Goal: Task Accomplishment & Management: Use online tool/utility

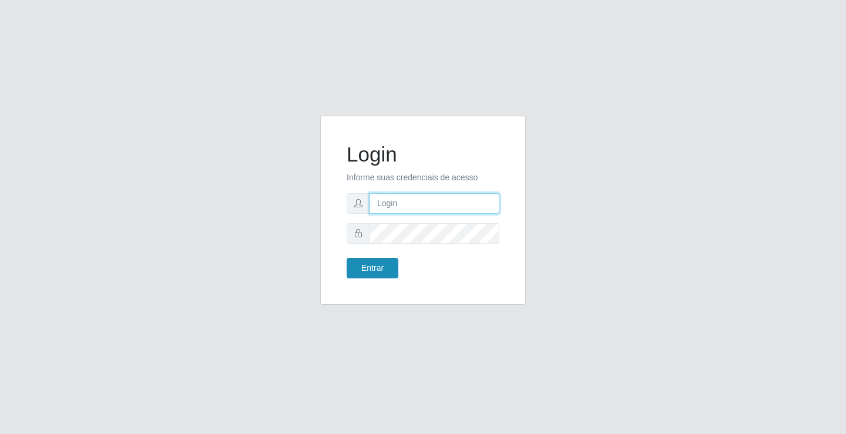
type input "[EMAIL_ADDRESS][DOMAIN_NAME]"
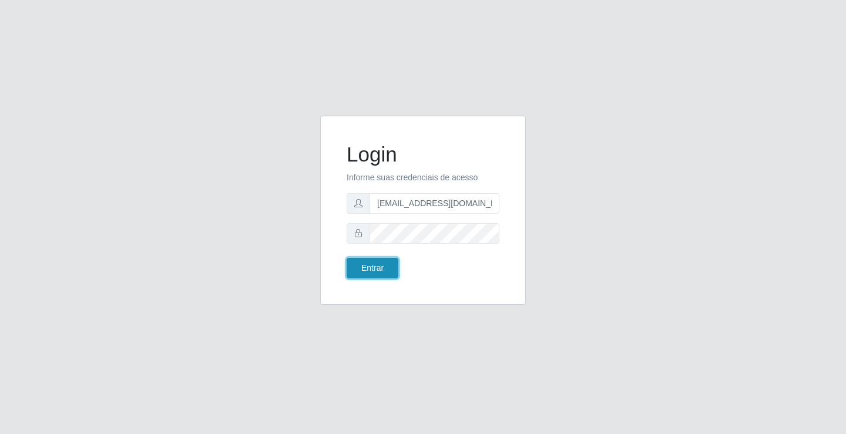
click at [380, 278] on button "Entrar" at bounding box center [373, 268] width 52 height 21
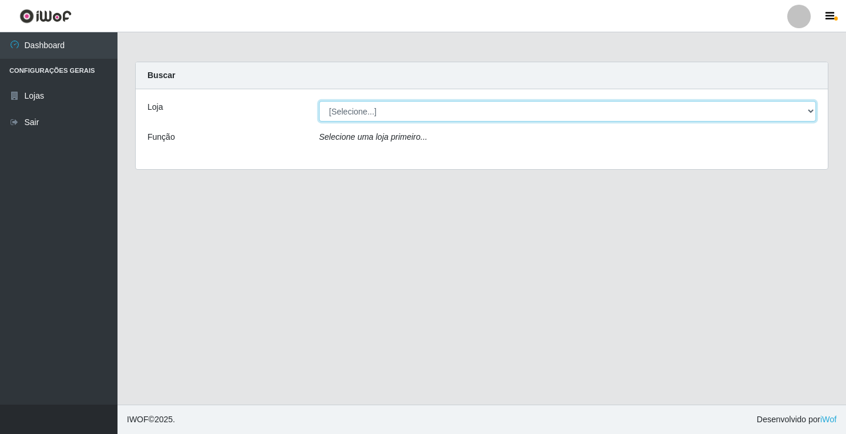
click at [399, 109] on select "[Selecione...] Rede Potiguar 4 - Extremoz" at bounding box center [567, 111] width 497 height 21
select select "78"
click at [319, 101] on select "[Selecione...] Rede Potiguar 4 - Extremoz" at bounding box center [567, 111] width 497 height 21
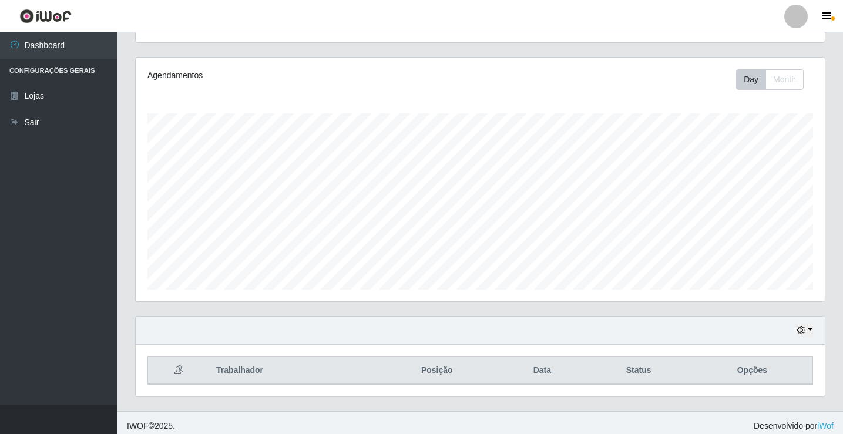
scroll to position [137, 0]
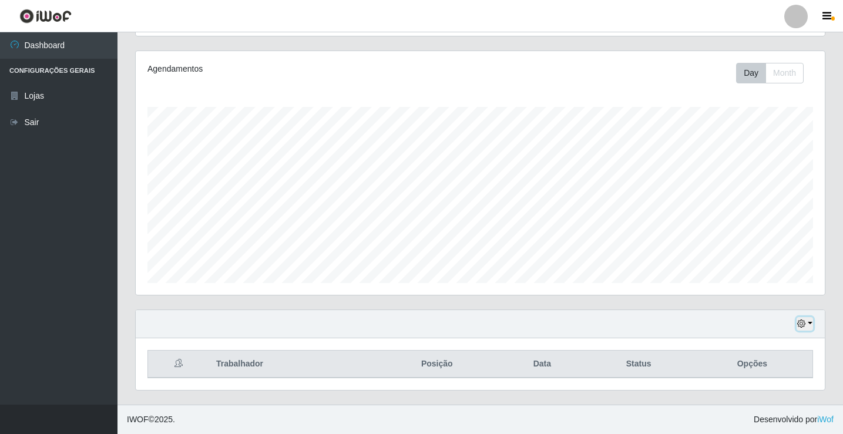
click at [811, 325] on button "button" at bounding box center [804, 324] width 16 height 14
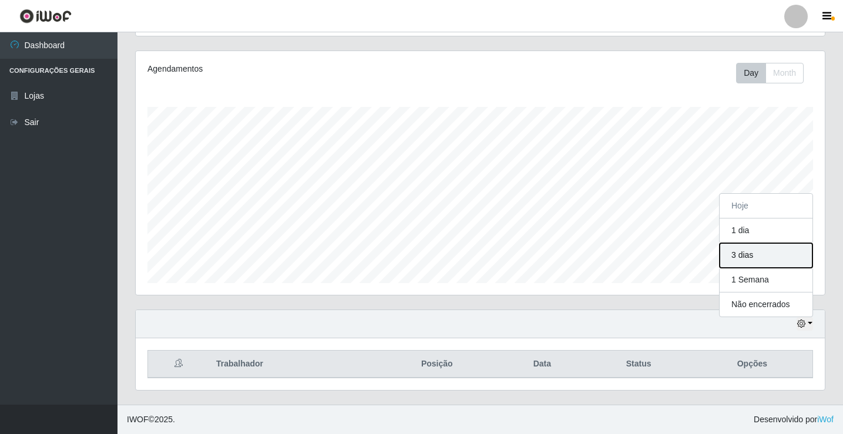
click at [763, 254] on button "3 dias" at bounding box center [766, 255] width 93 height 25
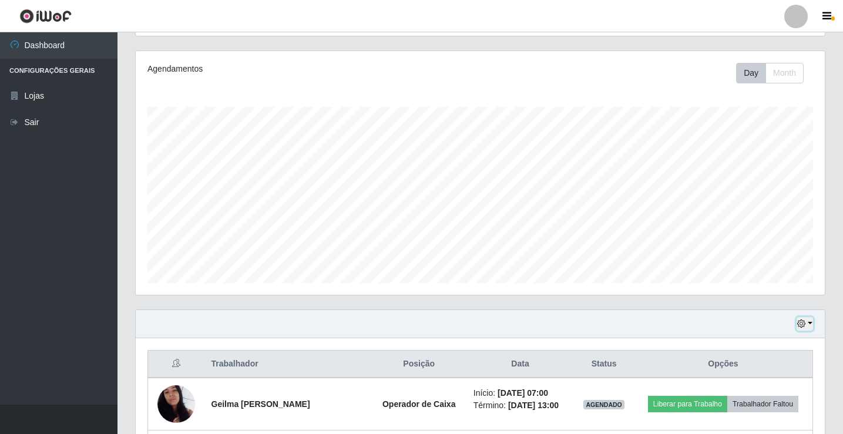
click at [811, 321] on button "button" at bounding box center [804, 324] width 16 height 14
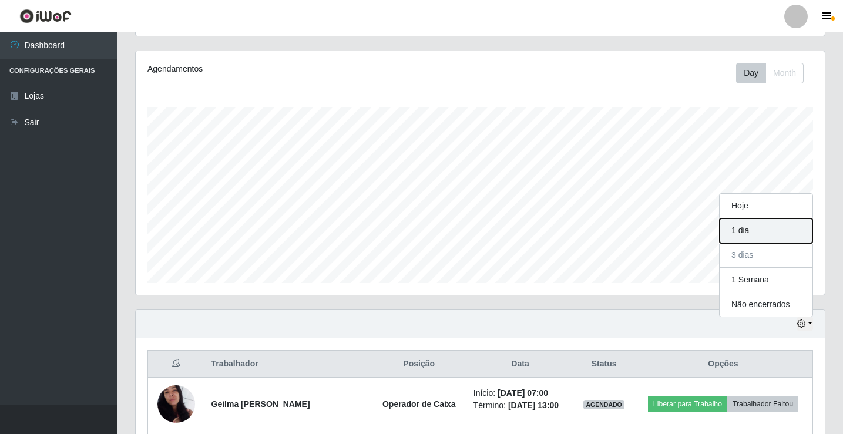
click at [769, 234] on button "1 dia" at bounding box center [766, 230] width 93 height 25
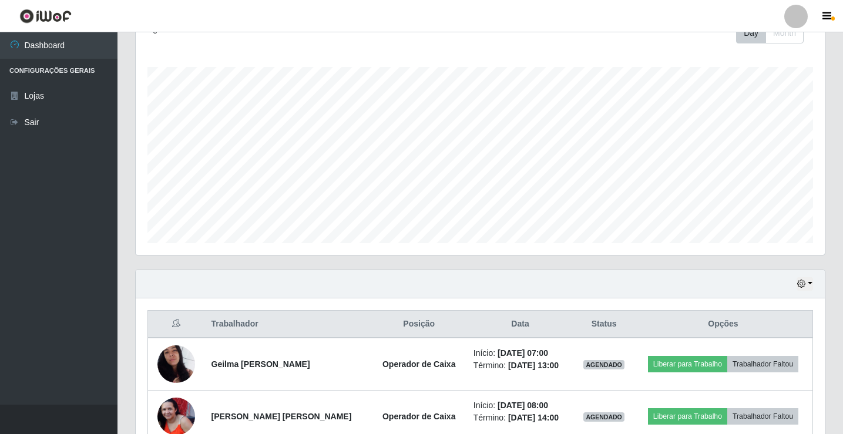
scroll to position [294, 0]
